Goal: Task Accomplishment & Management: Use online tool/utility

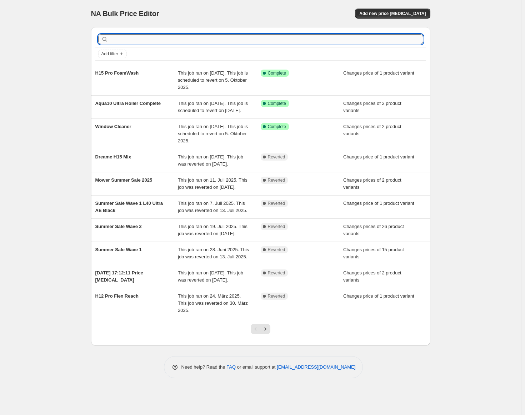
click at [215, 44] on input "text" at bounding box center [267, 39] width 314 height 10
type input "H15S"
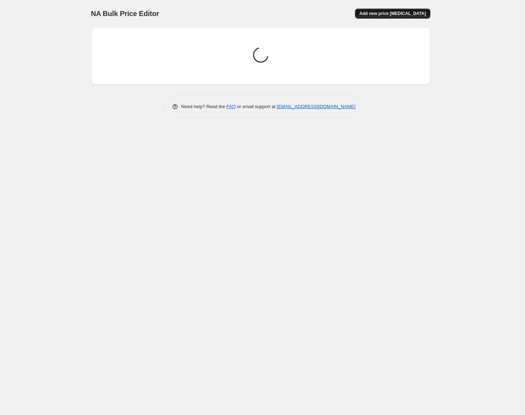
click at [414, 9] on button "Add new price [MEDICAL_DATA]" at bounding box center [392, 14] width 75 height 10
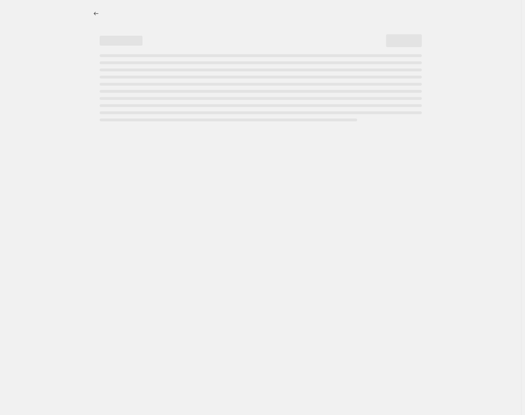
select select "percentage"
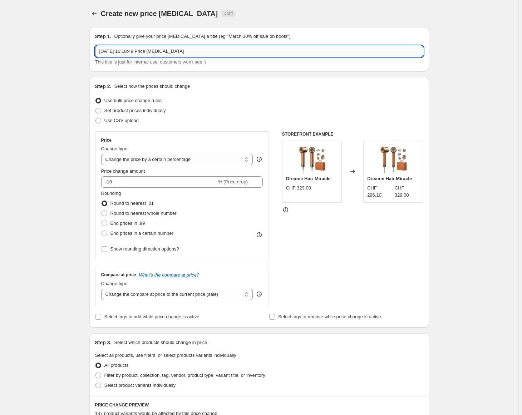
click at [198, 51] on input "[DATE] 16:18:49 Price [MEDICAL_DATA]" at bounding box center [259, 51] width 328 height 11
type input "H15S"
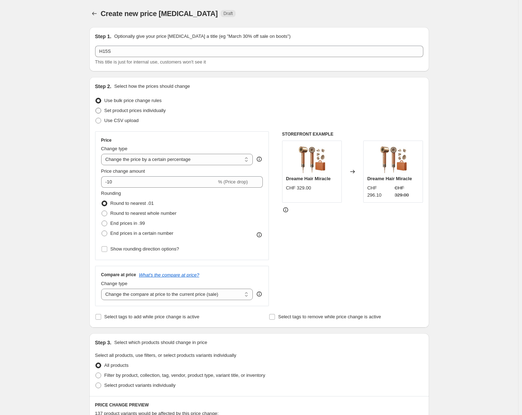
click at [123, 113] on span "Set product prices individually" at bounding box center [134, 110] width 61 height 5
click at [96, 108] on input "Set product prices individually" at bounding box center [95, 108] width 0 height 0
radio input "true"
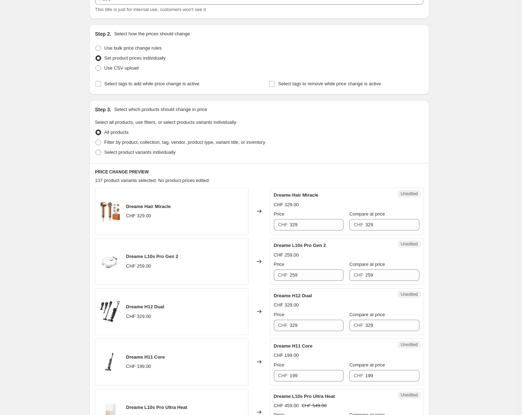
scroll to position [107, 0]
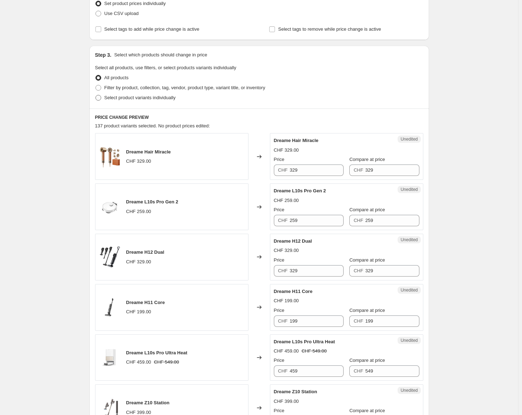
click at [141, 96] on span "Select product variants individually" at bounding box center [139, 97] width 71 height 5
click at [96, 95] on input "Select product variants individually" at bounding box center [95, 95] width 0 height 0
radio input "true"
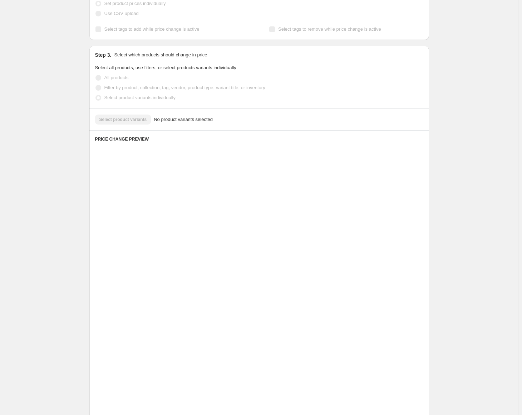
scroll to position [0, 0]
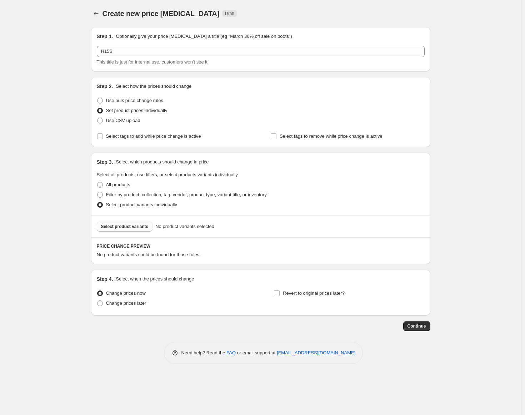
click at [128, 224] on button "Select product variants" at bounding box center [125, 227] width 56 height 10
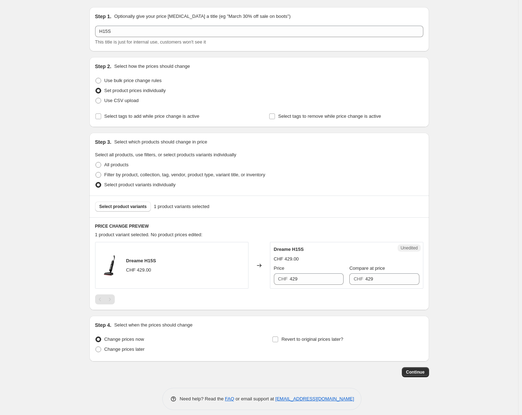
scroll to position [26, 0]
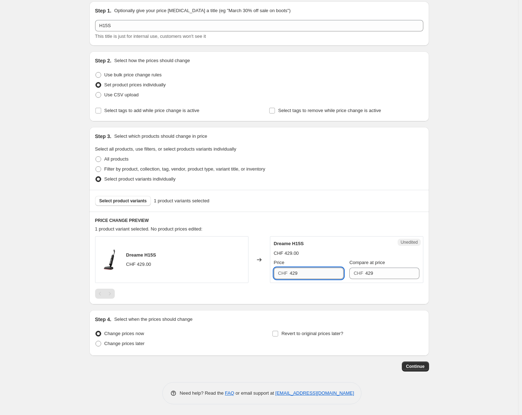
click at [335, 276] on input "429" at bounding box center [316, 273] width 54 height 11
type input "379"
click at [276, 334] on input "Revert to original prices later?" at bounding box center [275, 334] width 6 height 6
checkbox input "true"
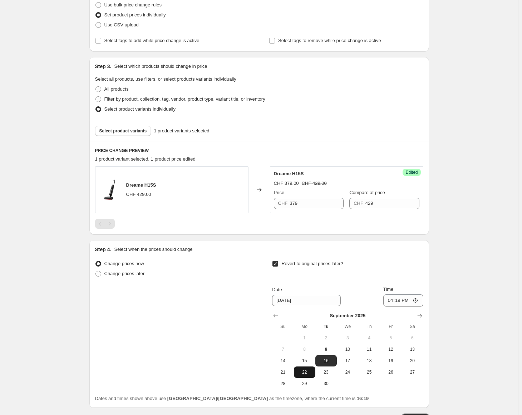
scroll to position [133, 0]
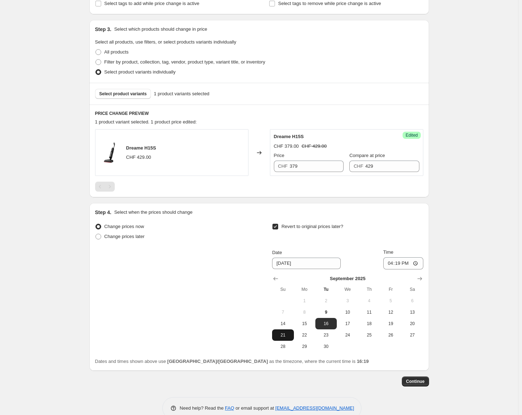
click at [289, 337] on span "21" at bounding box center [283, 336] width 16 height 6
type input "[DATE]"
click at [402, 267] on input "16:19" at bounding box center [403, 264] width 40 height 12
type input "23:59"
click at [412, 381] on span "Continue" at bounding box center [415, 382] width 19 height 6
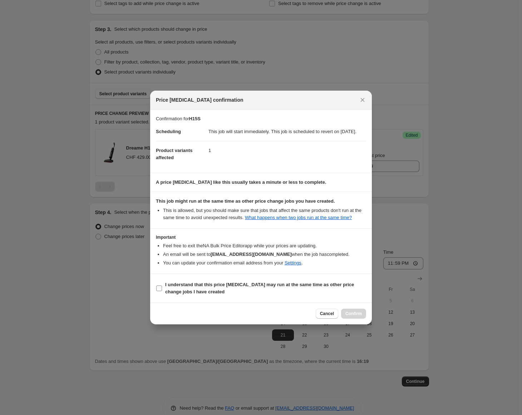
click at [291, 286] on b "I understand that this price [MEDICAL_DATA] may run at the same time as other p…" at bounding box center [259, 288] width 189 height 13
click at [162, 286] on input "I understand that this price [MEDICAL_DATA] may run at the same time as other p…" at bounding box center [159, 289] width 6 height 6
checkbox input "true"
click at [352, 317] on span "Confirm" at bounding box center [353, 314] width 16 height 6
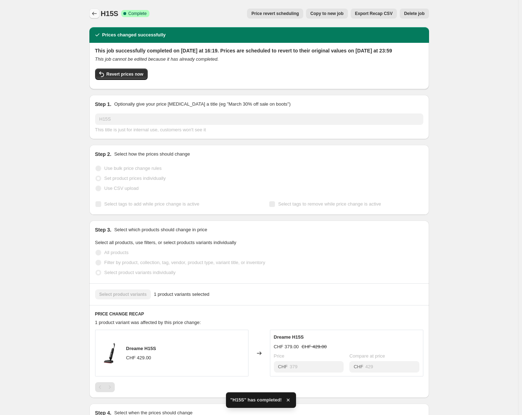
click at [98, 16] on icon "Price change jobs" at bounding box center [94, 13] width 7 height 7
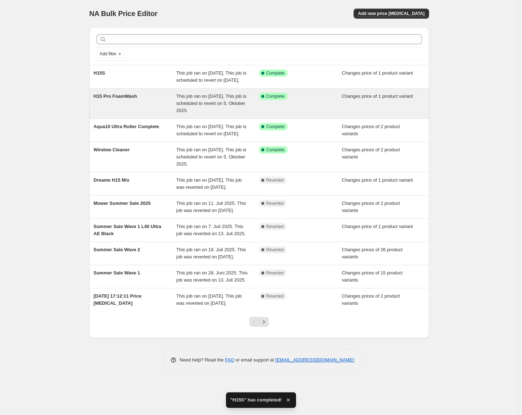
click at [117, 98] on div "H15 Pro FoamWash This job ran on [DATE]. This job is scheduled to revert on 5. …" at bounding box center [258, 104] width 339 height 30
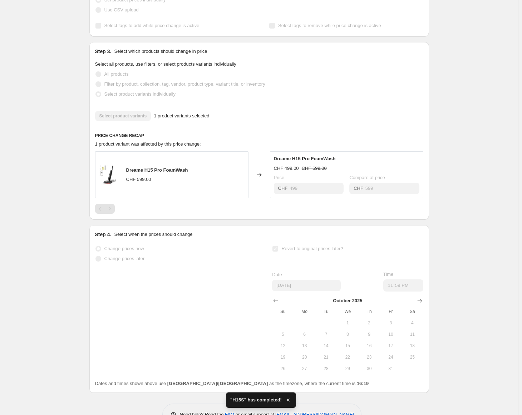
scroll to position [207, 0]
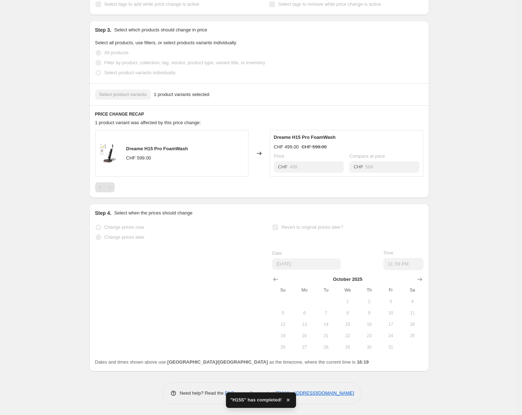
click at [273, 227] on div "Change prices now Change prices later Revert to original prices later? Date [DA…" at bounding box center [259, 288] width 328 height 131
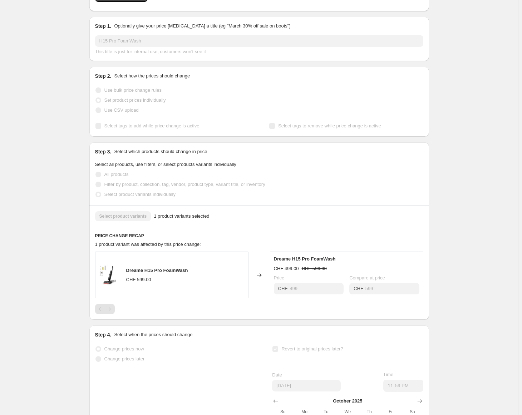
scroll to position [0, 0]
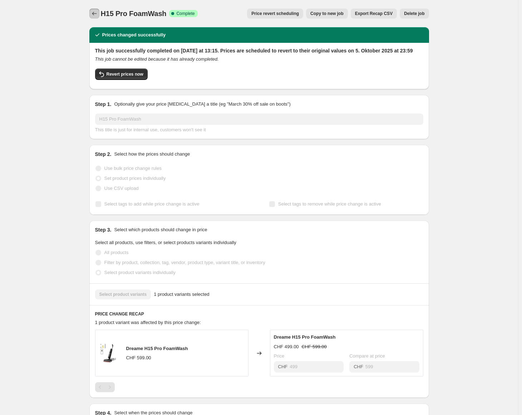
click at [93, 15] on icon "Price change jobs" at bounding box center [94, 13] width 7 height 7
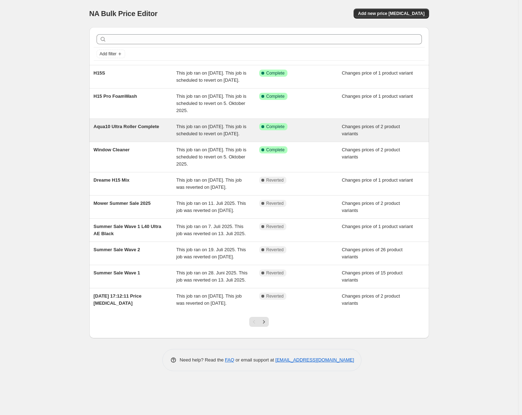
click at [116, 129] on span "Aqua10 Ultra Roller Complete" at bounding box center [127, 126] width 66 height 5
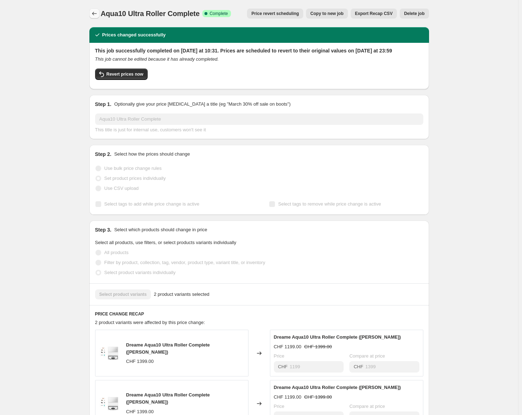
click at [94, 11] on icon "Price change jobs" at bounding box center [94, 13] width 7 height 7
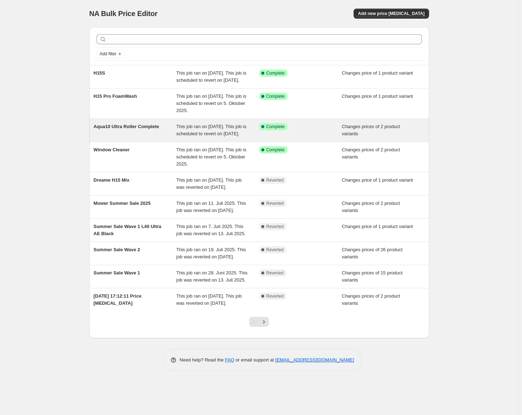
click at [126, 129] on div "Aqua10 Ultra Roller Complete This job ran on [DATE]. This job is scheduled to r…" at bounding box center [258, 130] width 339 height 23
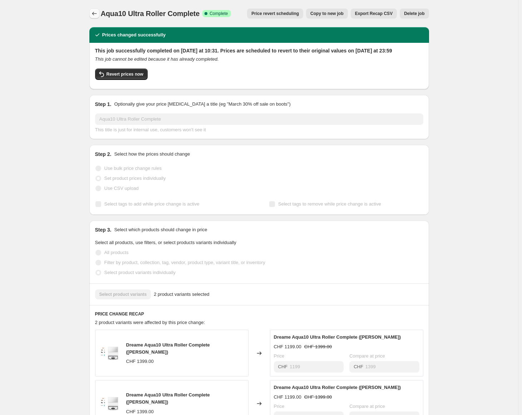
click at [95, 13] on icon "Price change jobs" at bounding box center [94, 13] width 7 height 7
